Goal: Task Accomplishment & Management: Manage account settings

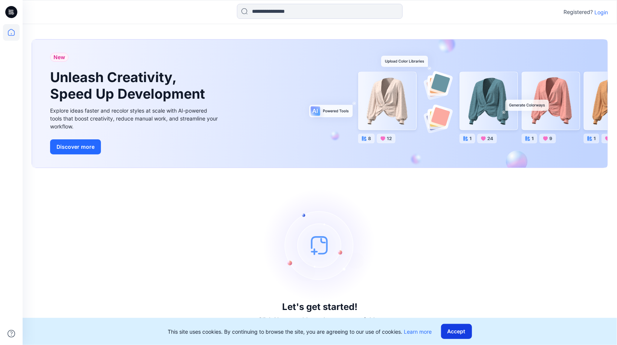
click at [454, 331] on button "Accept" at bounding box center [456, 331] width 31 height 15
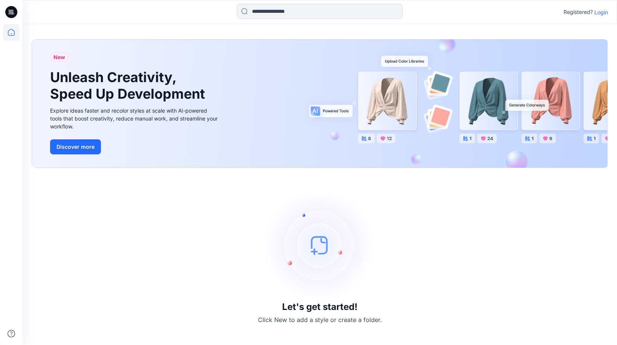
click at [604, 12] on p "Login" at bounding box center [601, 12] width 14 height 8
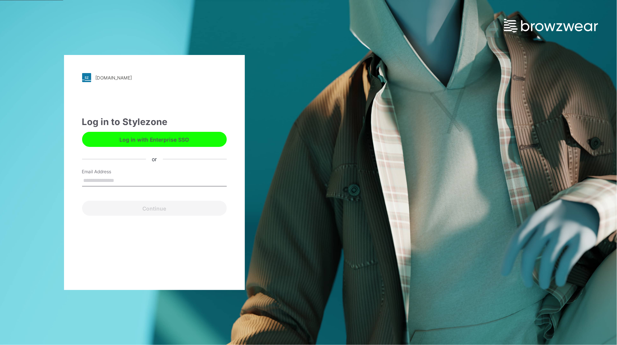
click at [119, 178] on input "Email Address" at bounding box center [154, 180] width 145 height 11
type input "**********"
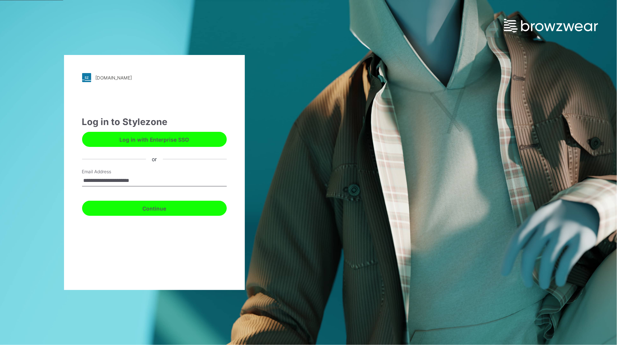
click at [136, 208] on button "Continue" at bounding box center [154, 208] width 145 height 15
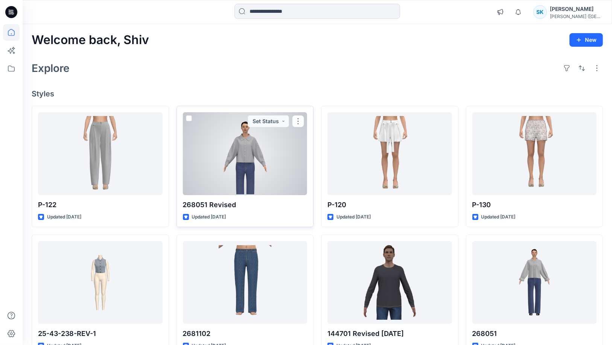
click at [238, 142] on div at bounding box center [245, 153] width 125 height 83
